Goal: Task Accomplishment & Management: Manage account settings

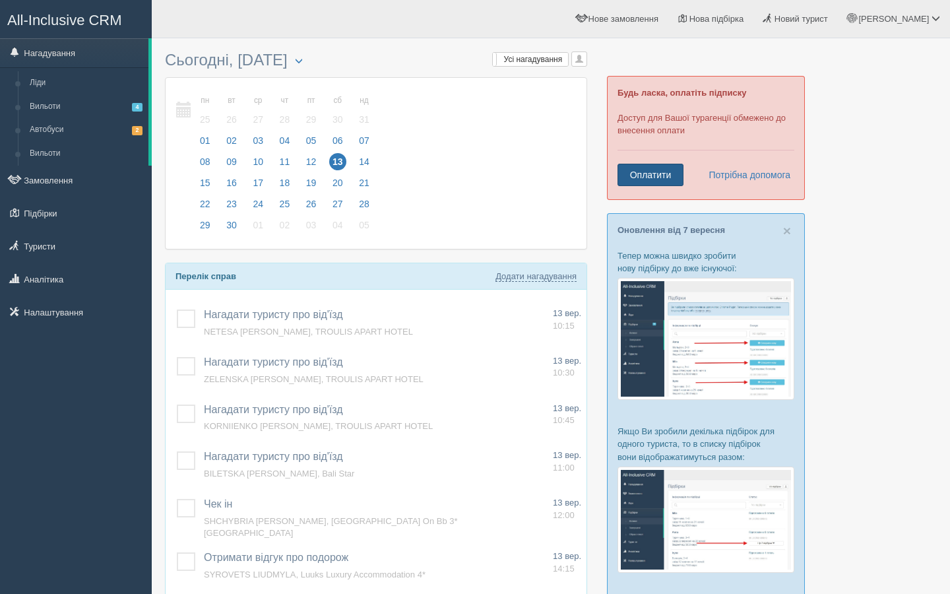
click at [654, 177] on link "Оплатити" at bounding box center [651, 175] width 66 height 22
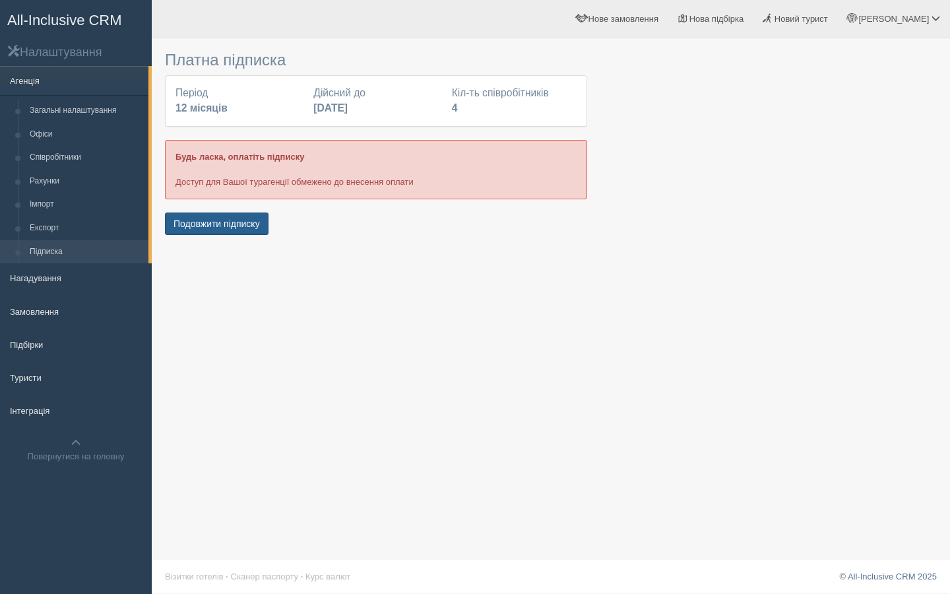
click at [216, 219] on button "Подовжити підписку" at bounding box center [217, 223] width 104 height 22
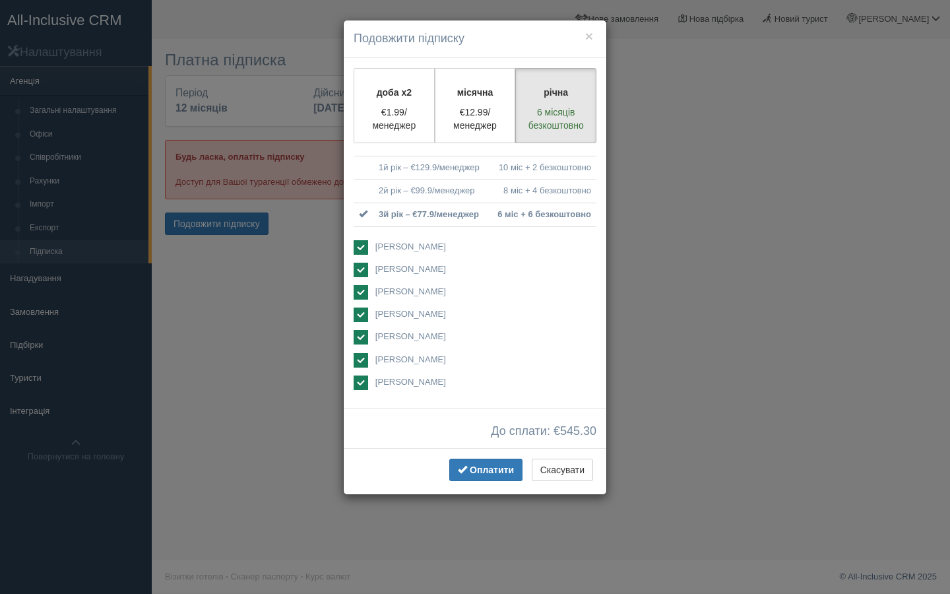
click at [359, 356] on ins at bounding box center [361, 360] width 15 height 15
checkbox input "false"
click at [358, 335] on ins at bounding box center [361, 337] width 15 height 15
checkbox input "false"
click at [356, 290] on ins at bounding box center [361, 292] width 15 height 15
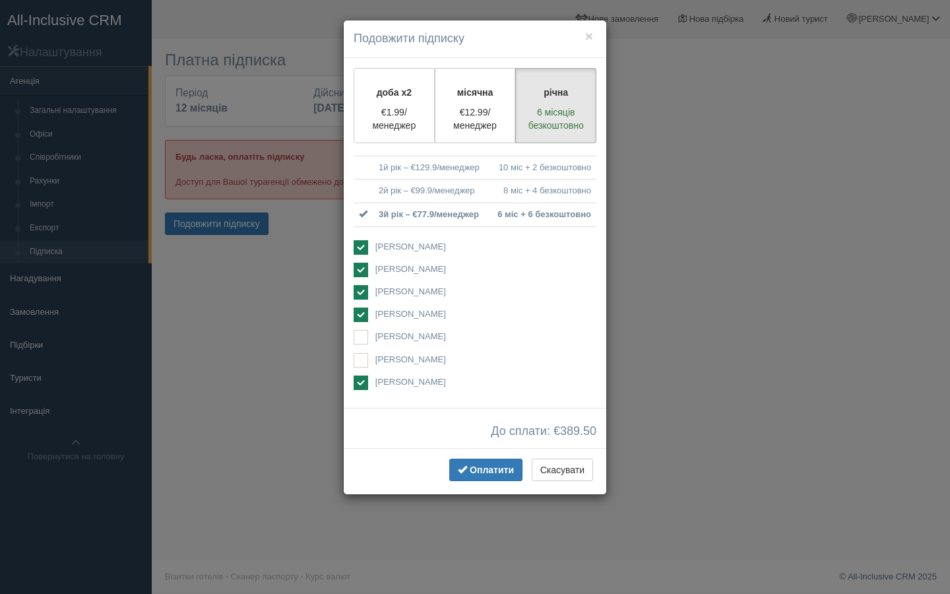
checkbox input "false"
click at [360, 380] on ins at bounding box center [361, 382] width 15 height 15
checkbox input "false"
click at [359, 248] on ins at bounding box center [361, 247] width 15 height 15
checkbox input "false"
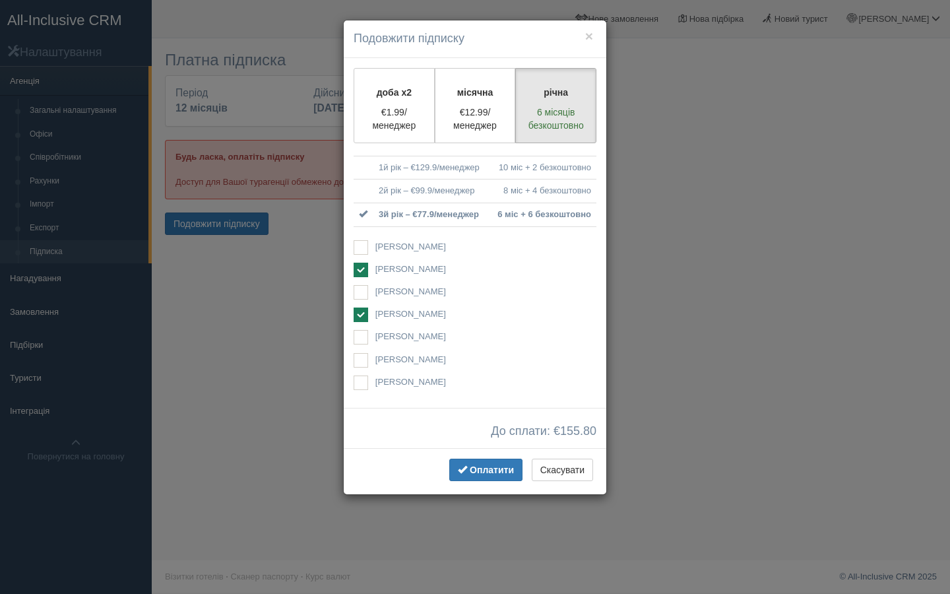
click at [360, 269] on ins at bounding box center [361, 270] width 15 height 15
checkbox input "false"
click at [484, 111] on p "€12.99/менеджер" at bounding box center [475, 119] width 64 height 26
radio input "true"
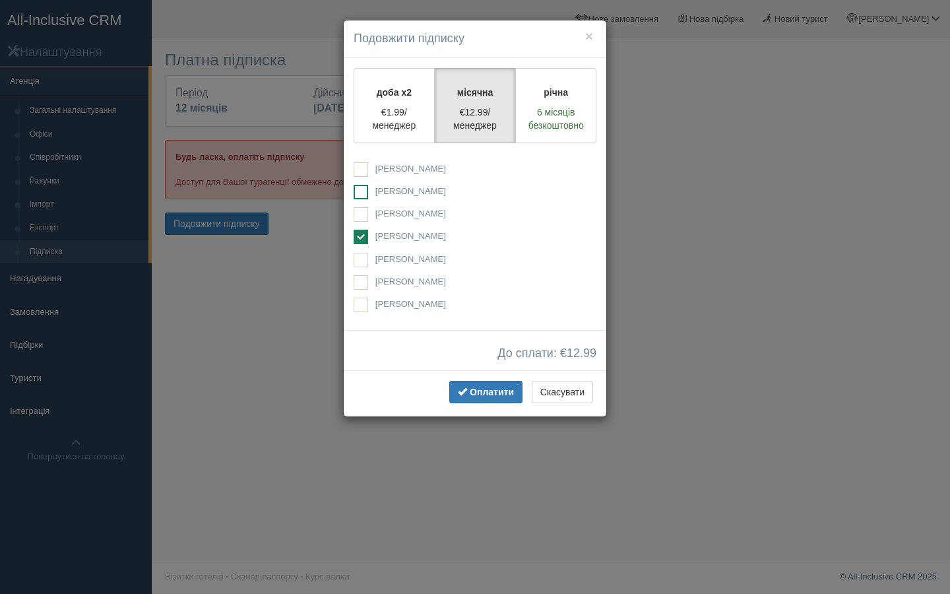
click at [360, 191] on ins at bounding box center [361, 192] width 15 height 15
checkbox input "true"
click at [360, 170] on ins at bounding box center [361, 169] width 15 height 15
checkbox input "true"
click at [544, 112] on p "6 місяців безкоштовно" at bounding box center [556, 119] width 64 height 26
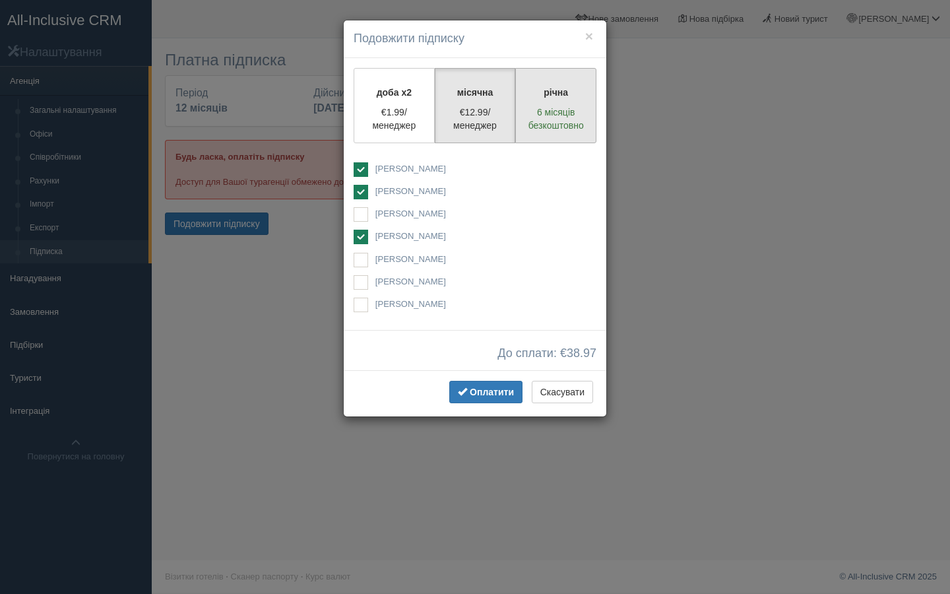
radio input "true"
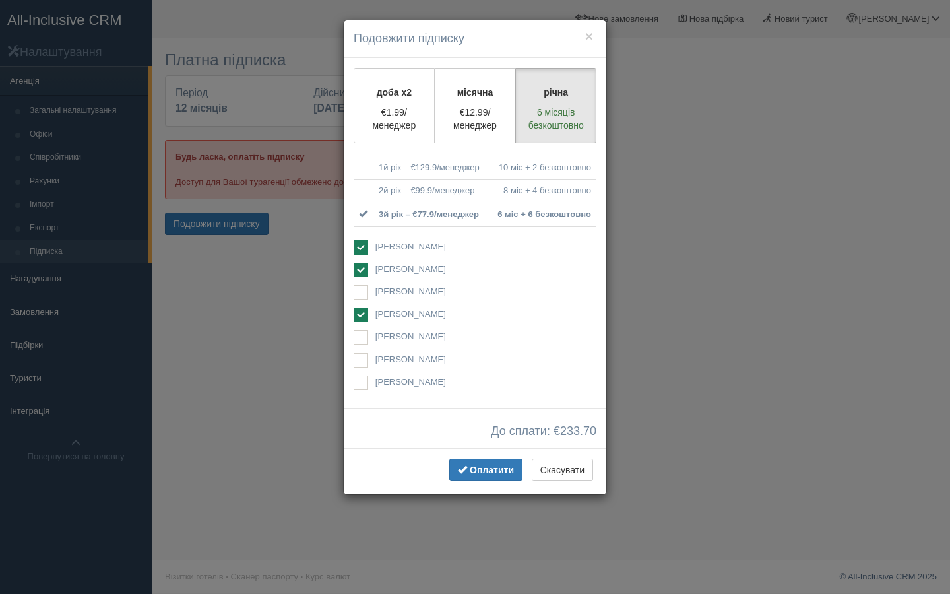
click at [358, 245] on ins at bounding box center [361, 247] width 15 height 15
checkbox input "false"
click at [563, 468] on button "Скасувати" at bounding box center [562, 470] width 61 height 22
